Goal: Information Seeking & Learning: Learn about a topic

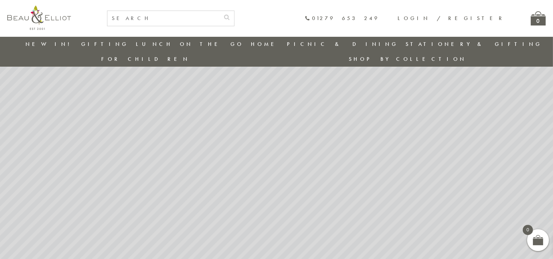
scroll to position [38, 0]
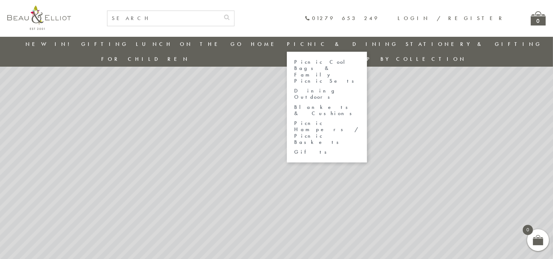
click at [294, 88] on link "Dining Outdoors" at bounding box center [327, 94] width 66 height 13
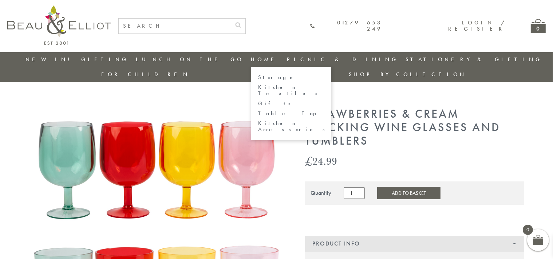
click at [258, 120] on link "Kitchen Accessories" at bounding box center [291, 126] width 66 height 13
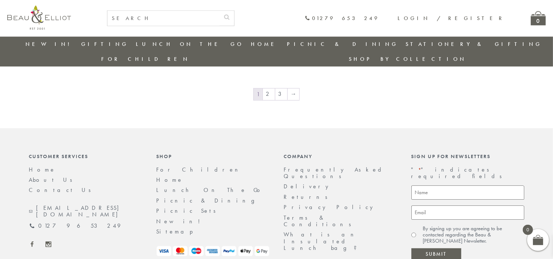
scroll to position [1298, 0]
click at [301, 229] on link "What is an Insulated Lunch bag?" at bounding box center [323, 239] width 79 height 21
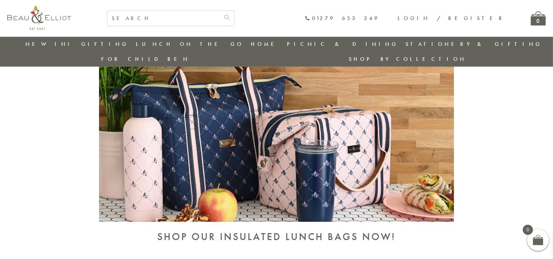
scroll to position [287, 0]
